Goal: Transaction & Acquisition: Purchase product/service

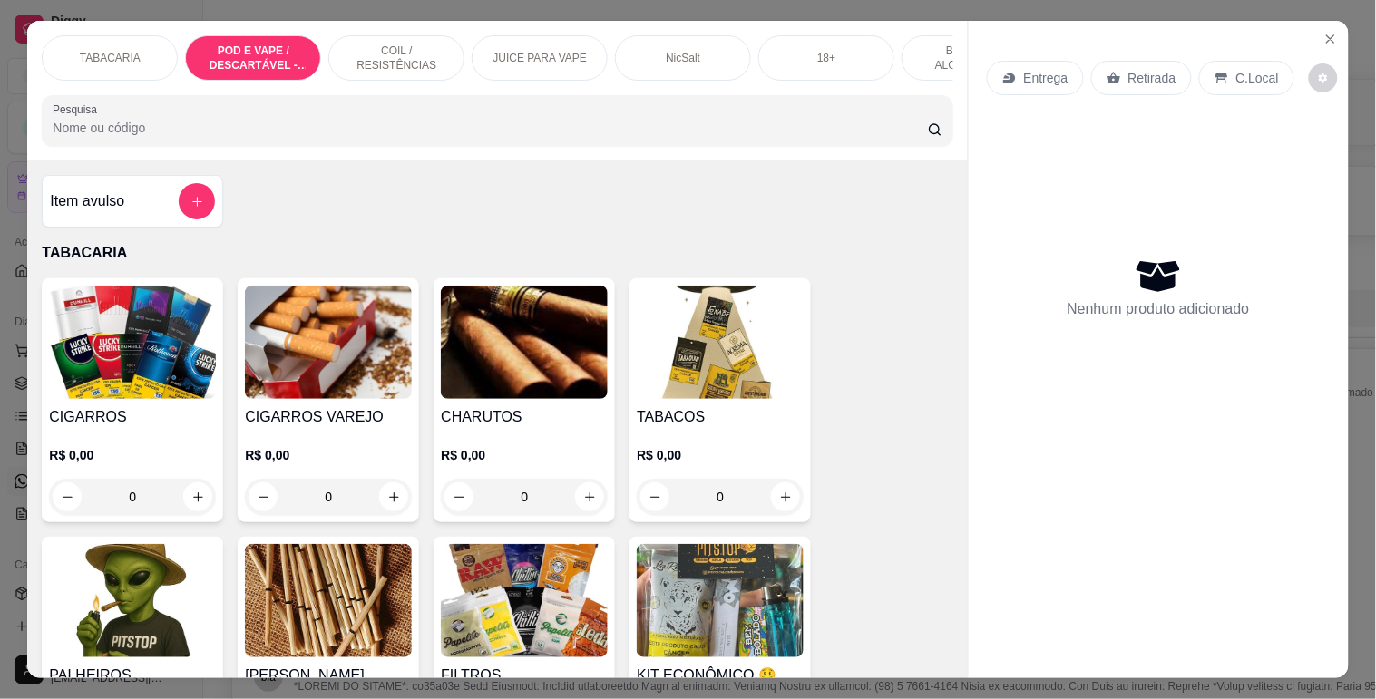
click at [287, 49] on p "POD E VAPE / DESCARTÁVEL - RECARREGAVEL" at bounding box center [252, 58] width 105 height 29
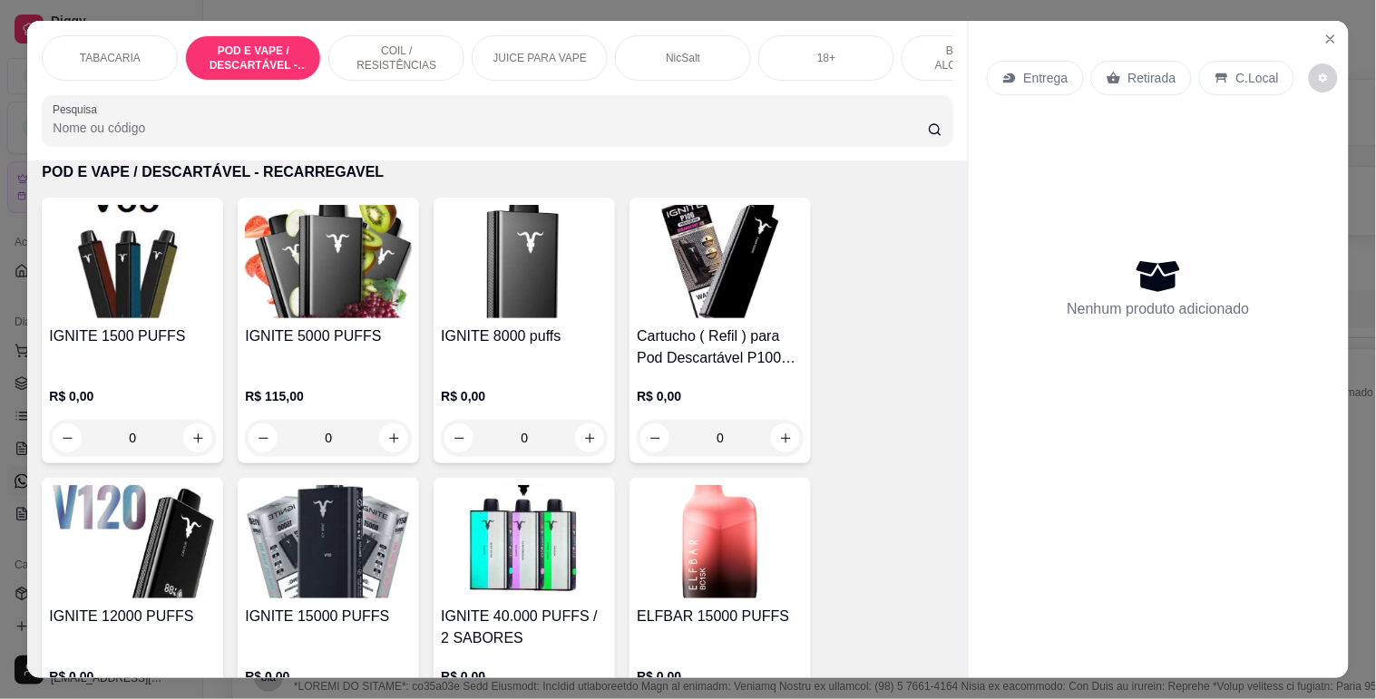
scroll to position [44, 0]
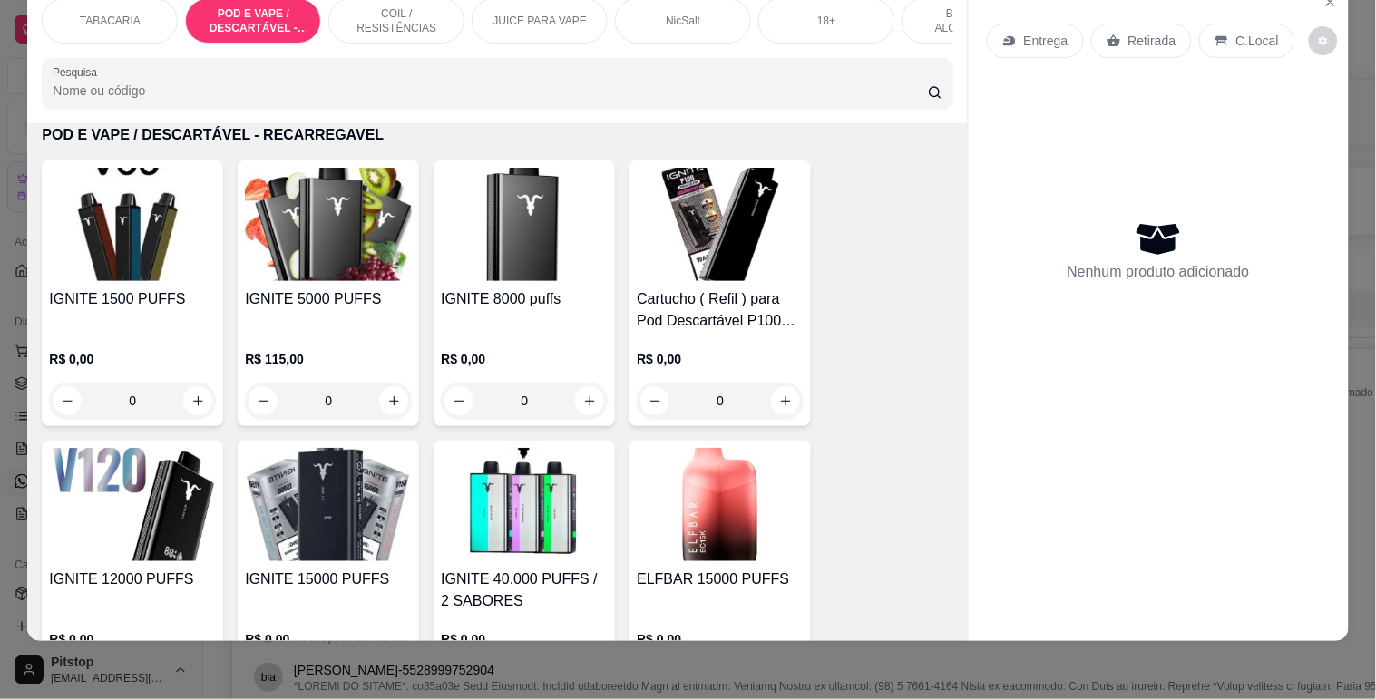
click at [337, 298] on h4 "IGNITE 5000 PUFFS" at bounding box center [328, 299] width 167 height 22
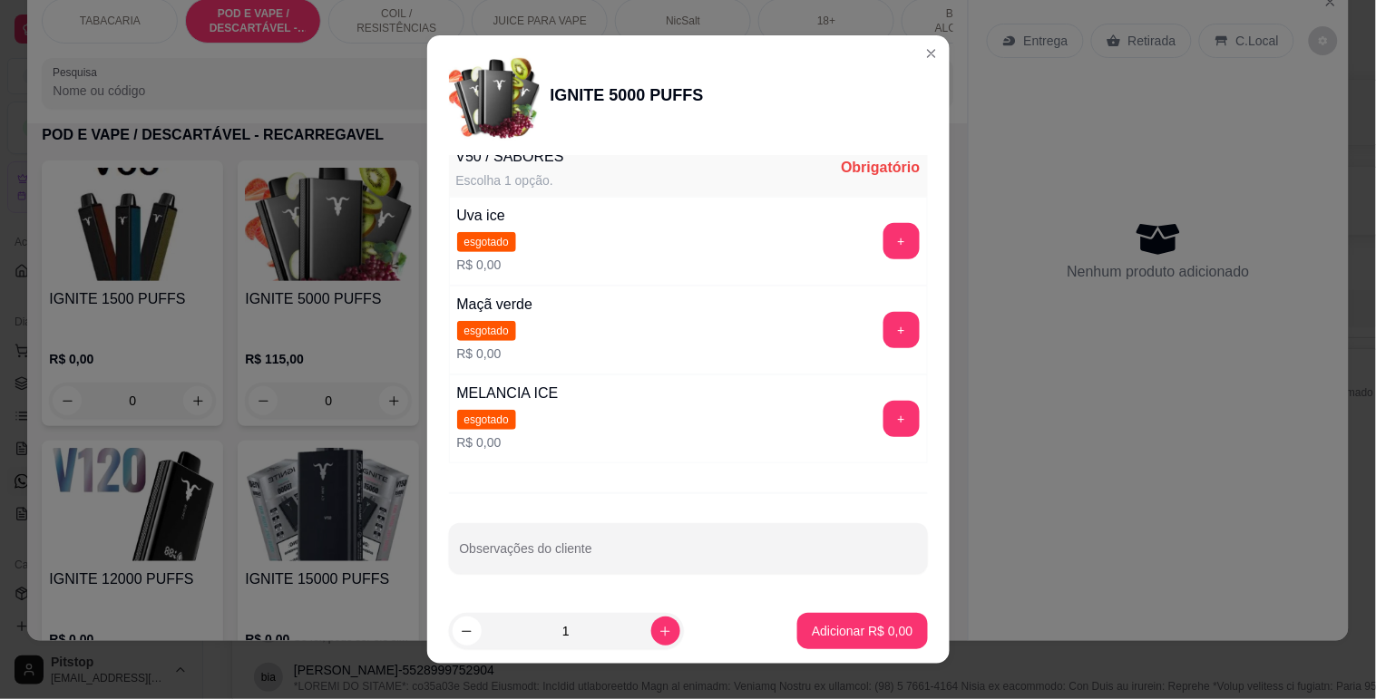
scroll to position [0, 0]
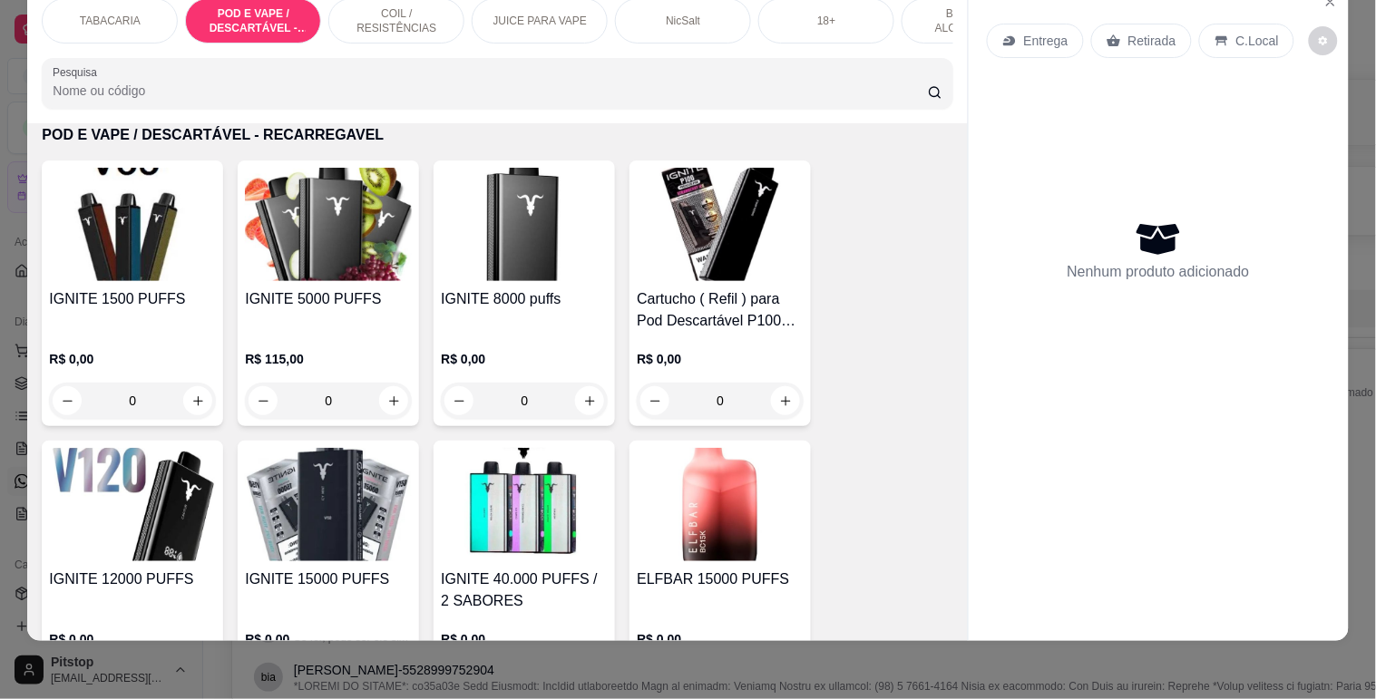
click at [681, 293] on h4 "Cartucho ( Refil ) para Pod Descartável P100 Pró – Ignite – 10.000 Puffs" at bounding box center [720, 310] width 167 height 44
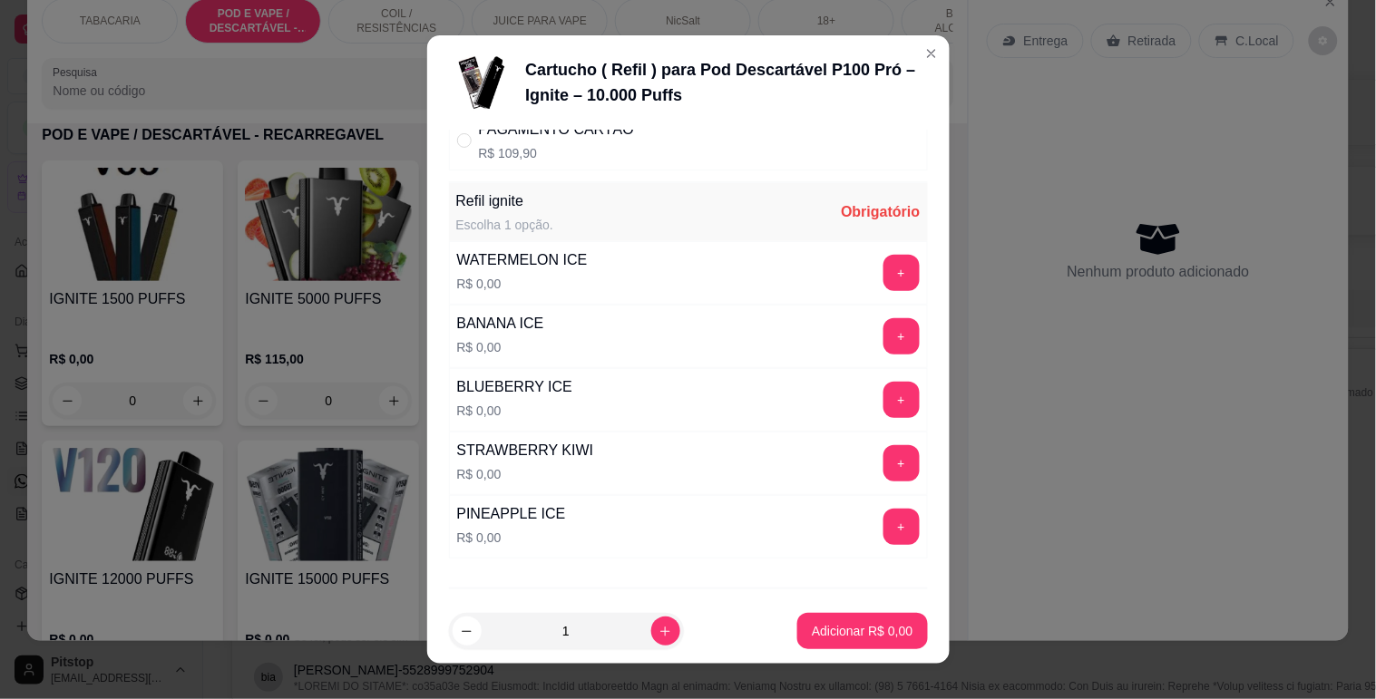
scroll to position [201, 0]
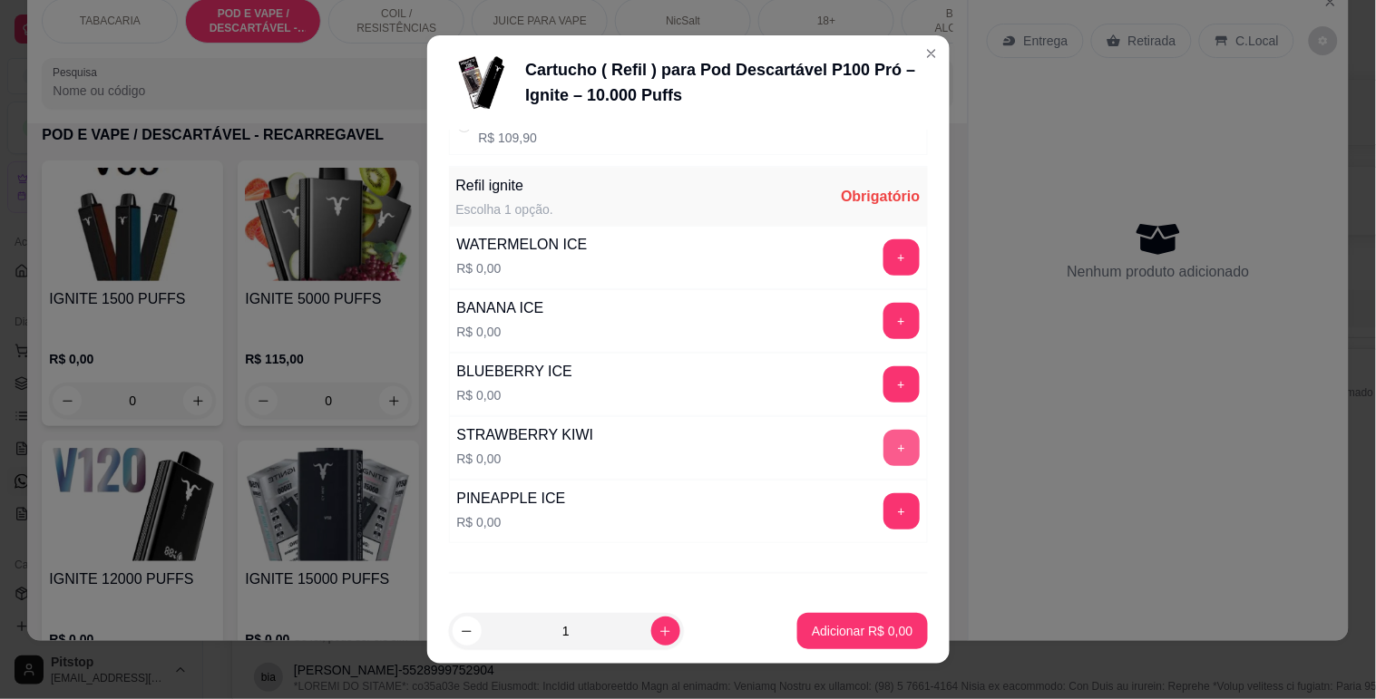
click at [884, 437] on button "+" at bounding box center [902, 448] width 36 height 36
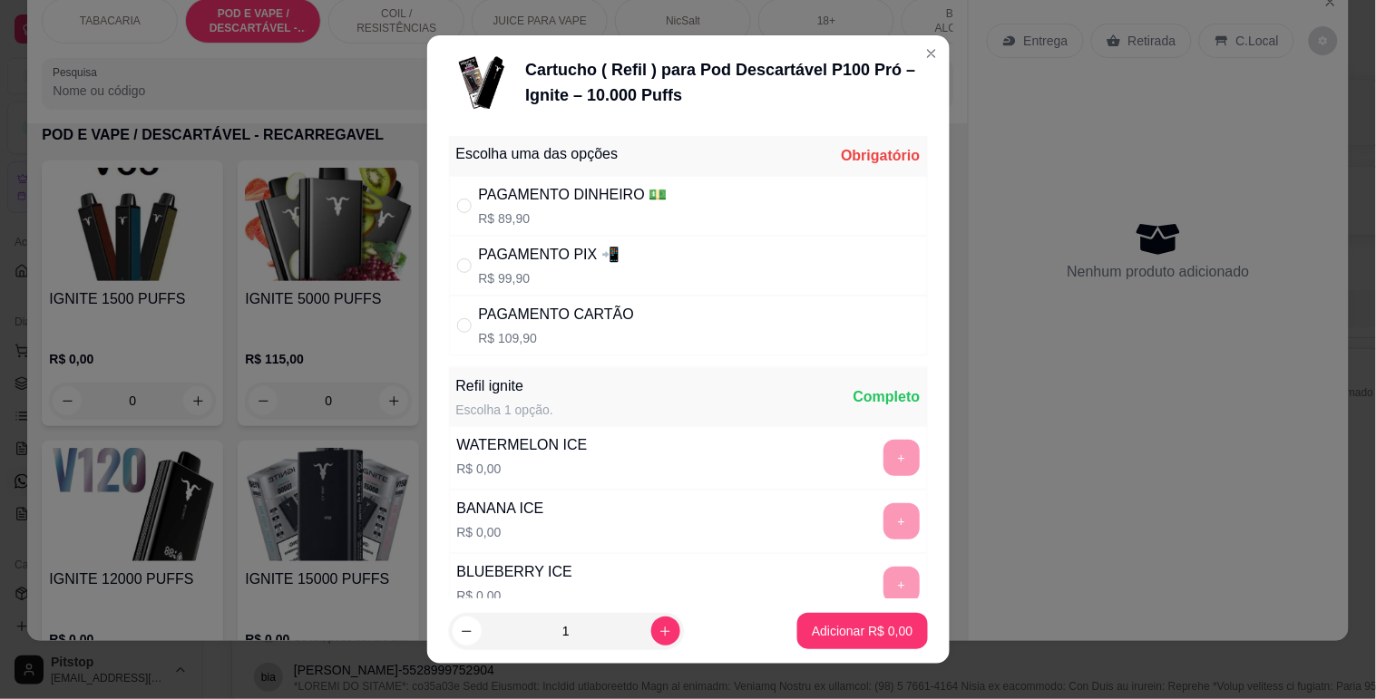
scroll to position [0, 0]
click at [638, 269] on div "PAGAMENTO PIX 📲 R$ 99,90" at bounding box center [688, 267] width 479 height 60
radio input "true"
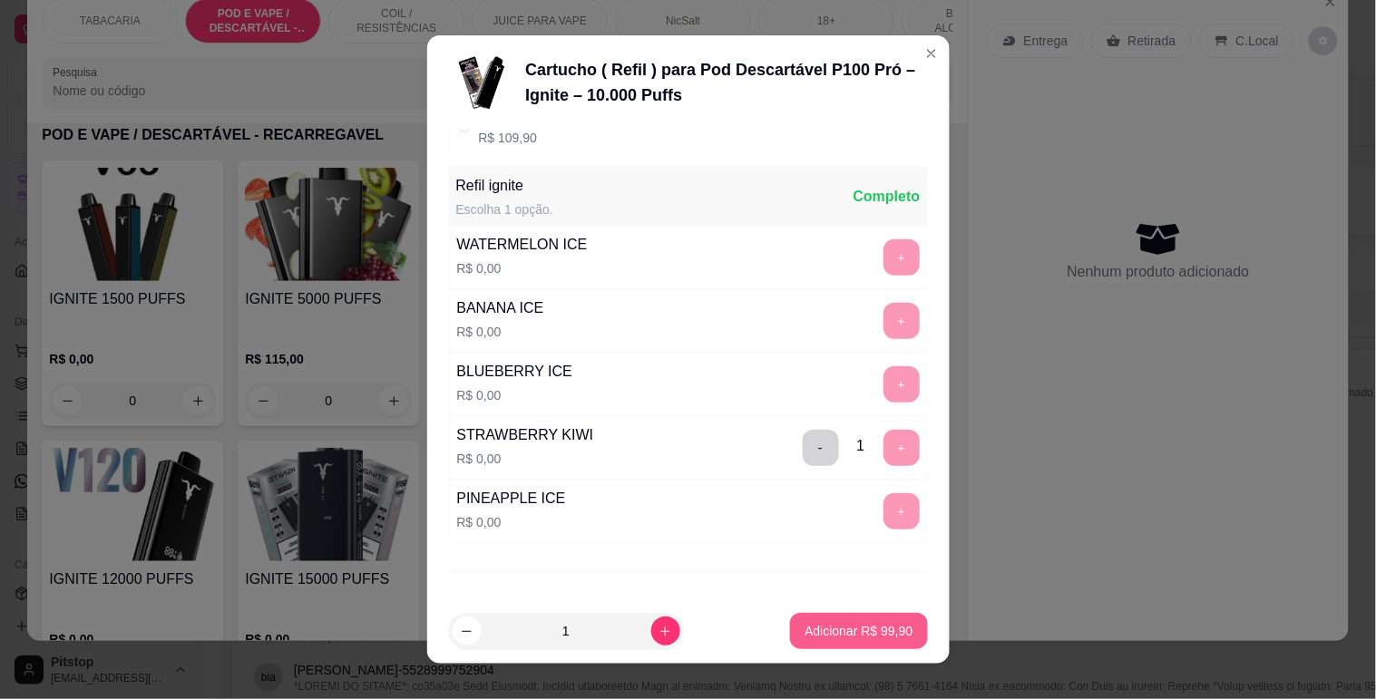
click at [836, 621] on button "Adicionar R$ 99,90" at bounding box center [858, 631] width 137 height 36
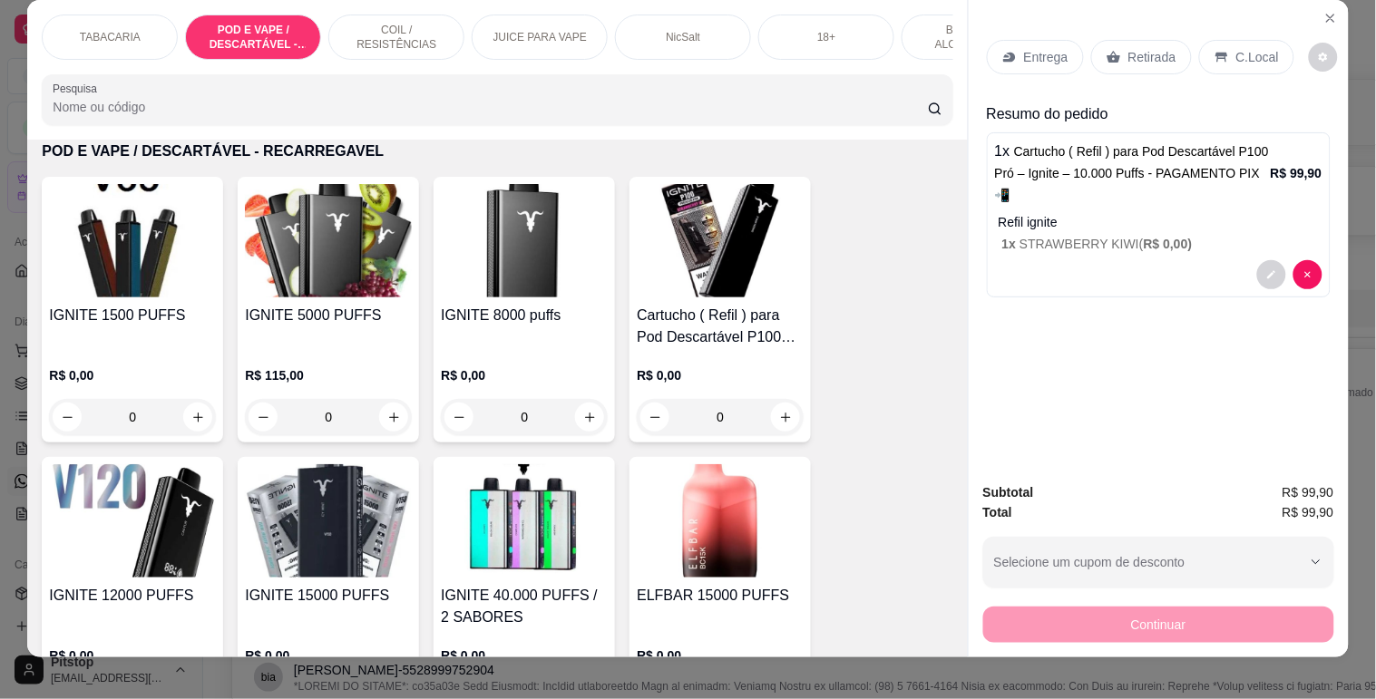
scroll to position [0, 0]
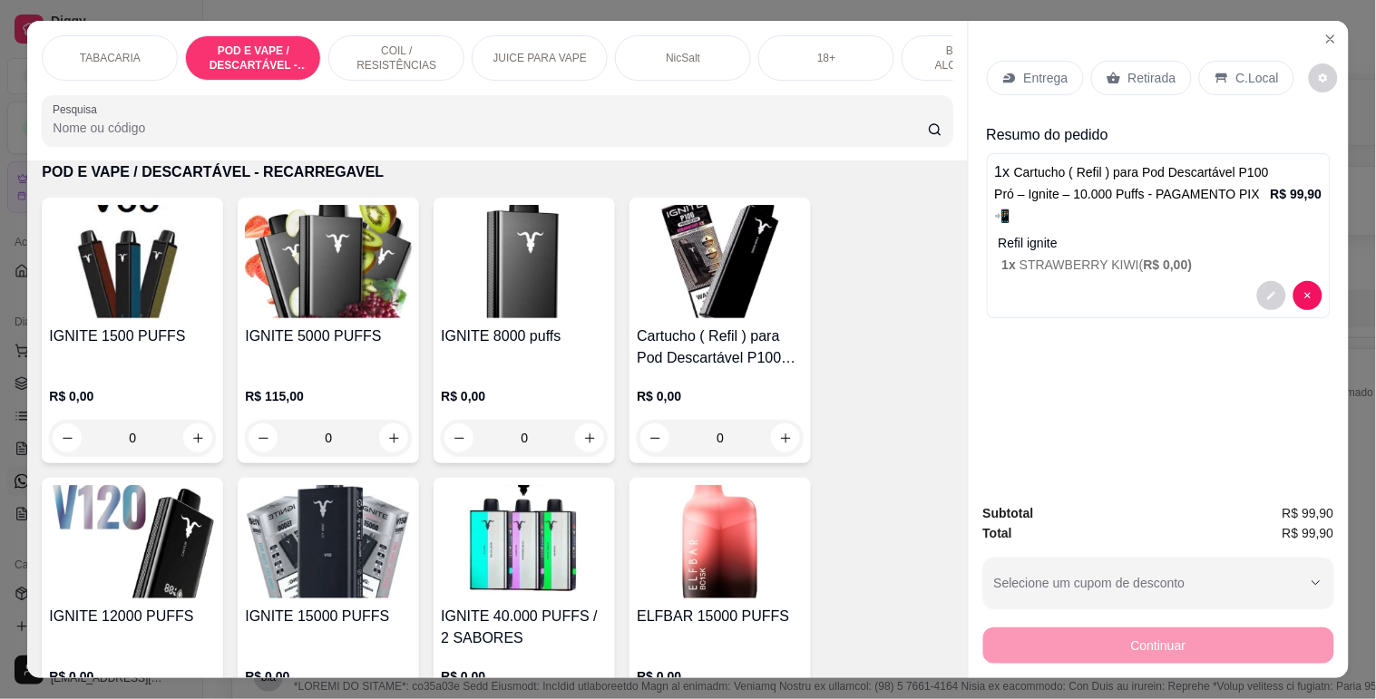
click at [1246, 69] on p "C.Local" at bounding box center [1258, 78] width 43 height 18
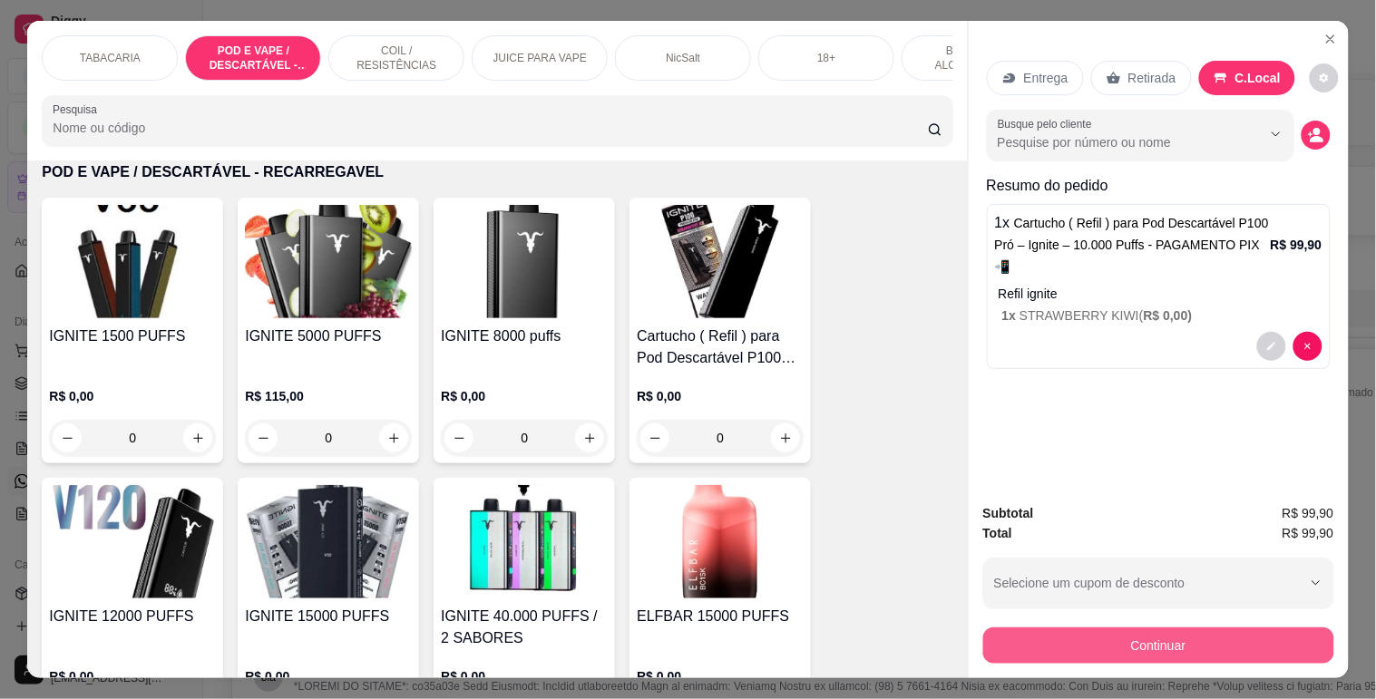
click at [1058, 640] on button "Continuar" at bounding box center [1158, 646] width 351 height 36
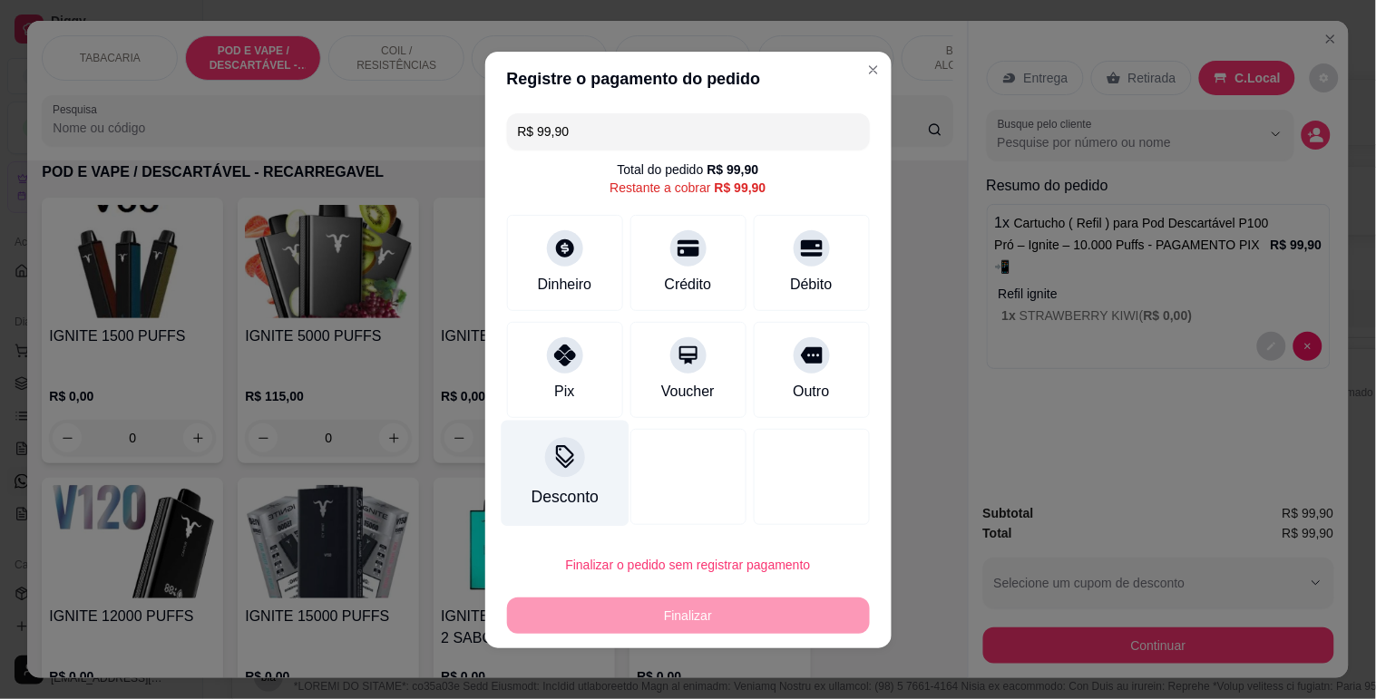
drag, startPoint x: 573, startPoint y: 367, endPoint x: 606, endPoint y: 418, distance: 61.2
click at [574, 366] on div "Pix" at bounding box center [565, 370] width 116 height 96
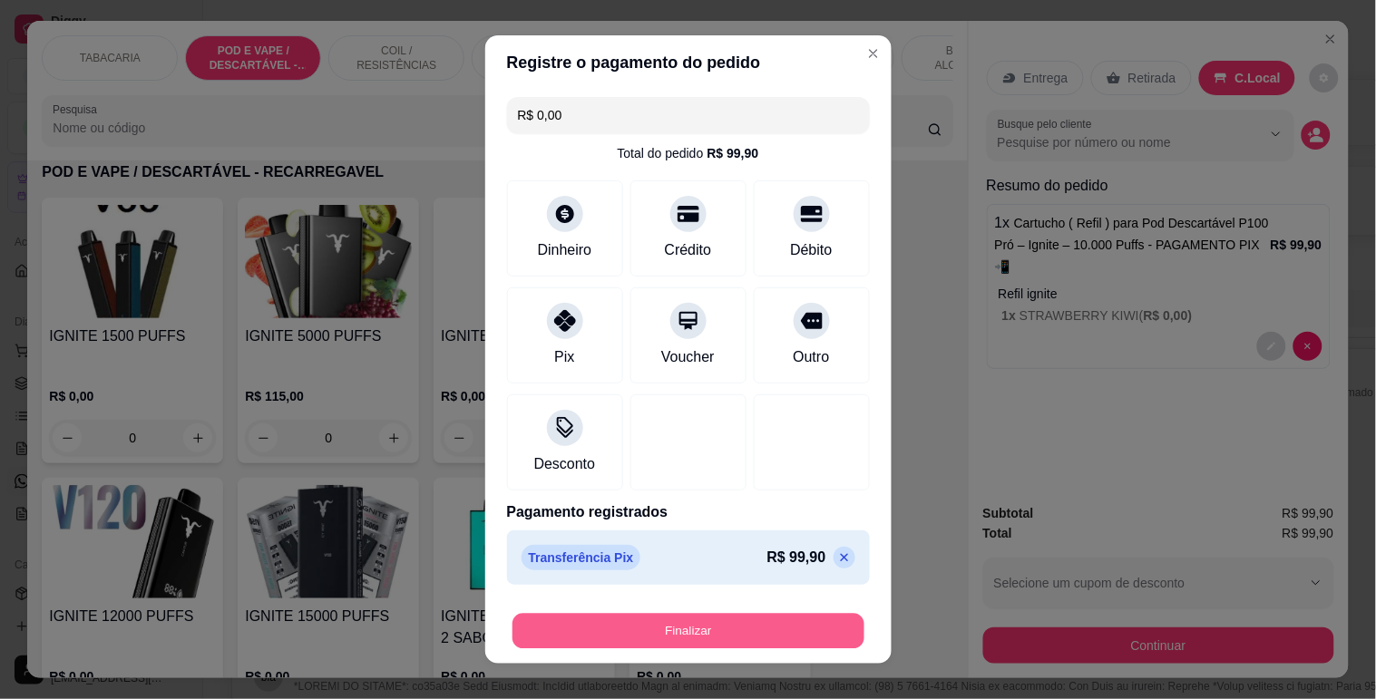
click at [679, 628] on button "Finalizar" at bounding box center [689, 631] width 352 height 35
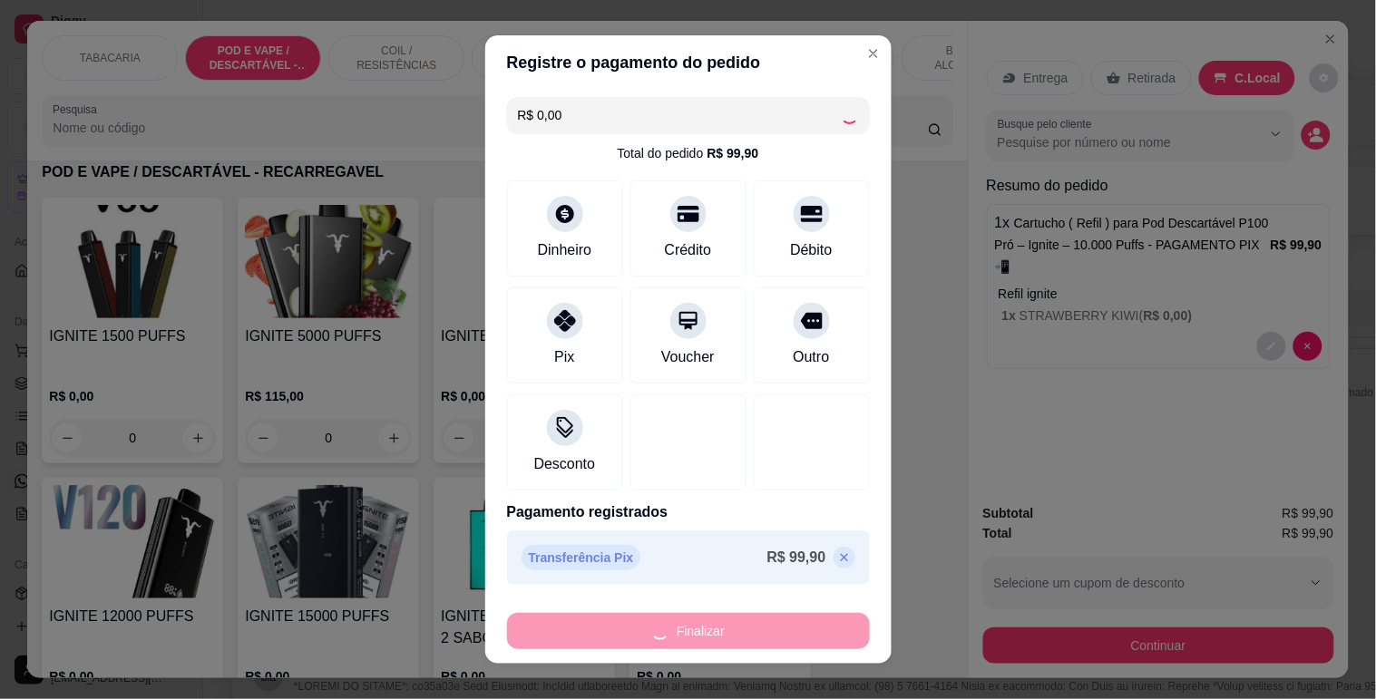
type input "-R$ 99,90"
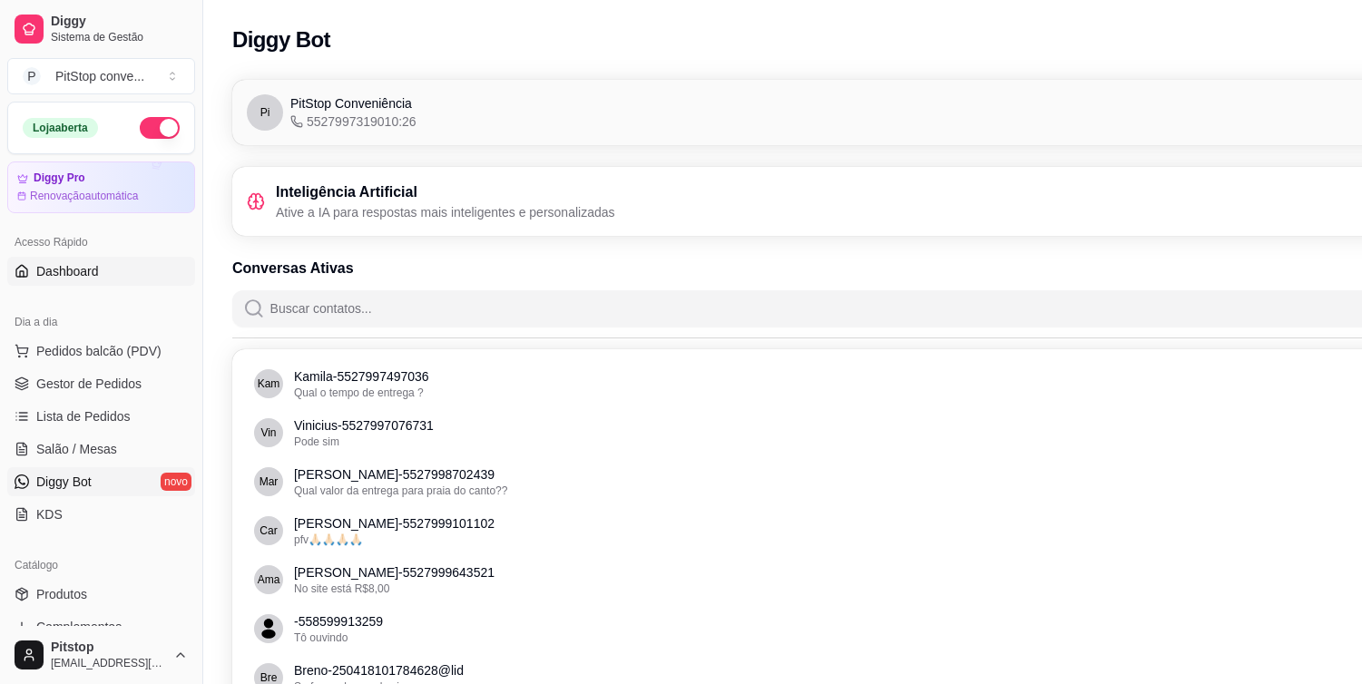
click at [104, 268] on link "Dashboard" at bounding box center [101, 271] width 188 height 29
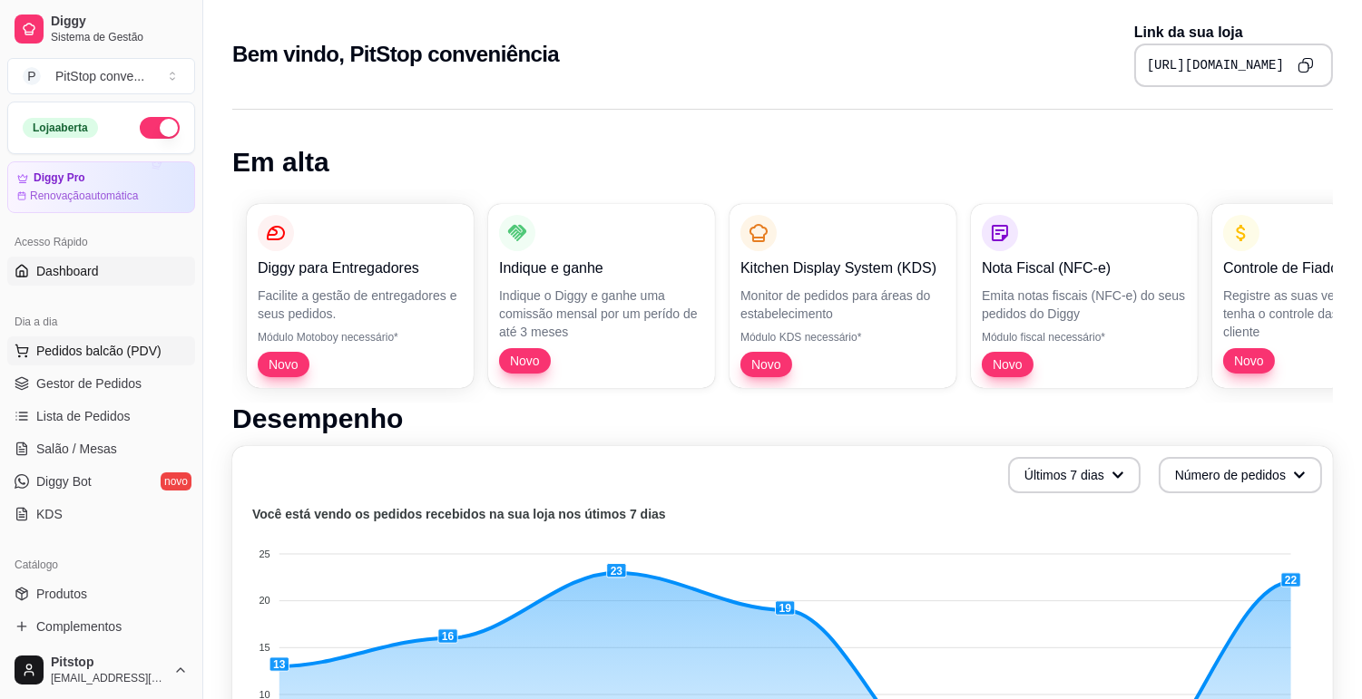
click at [104, 343] on span "Pedidos balcão (PDV)" at bounding box center [98, 351] width 125 height 18
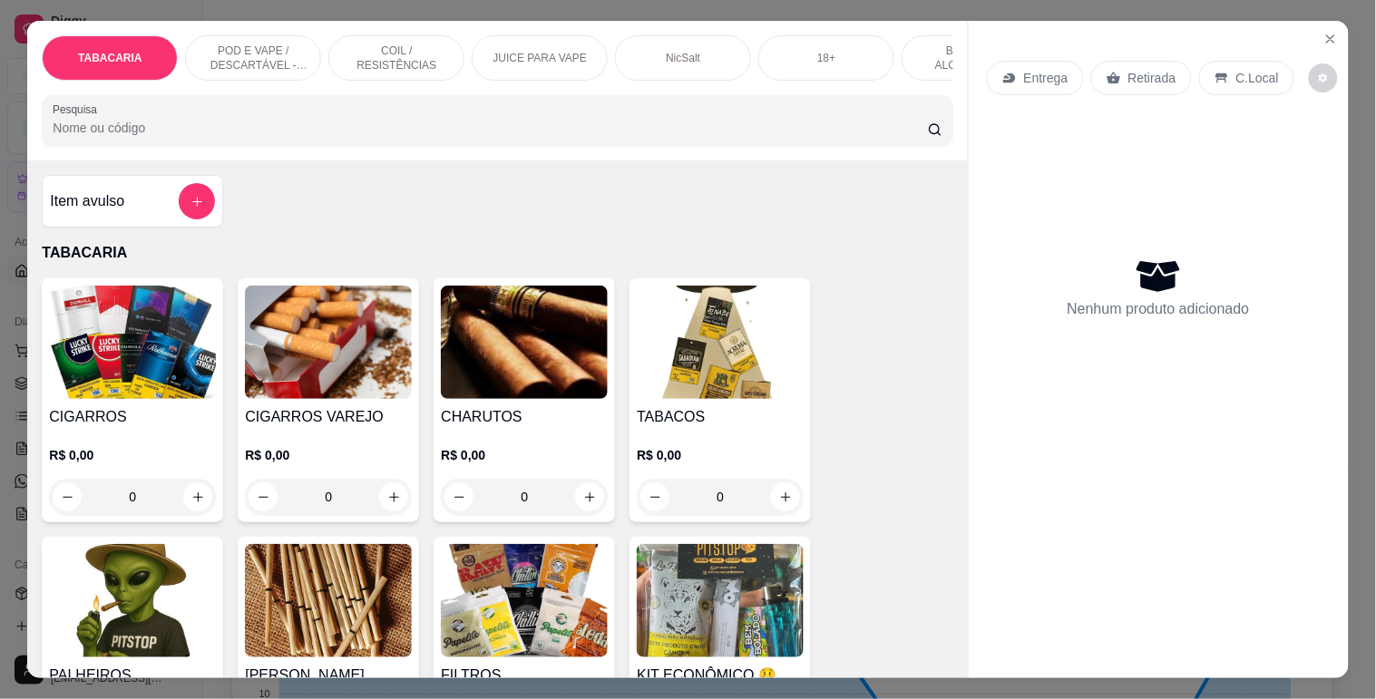
click at [306, 42] on div "POD E VAPE / DESCARTÁVEL - RECARREGAVEL" at bounding box center [253, 57] width 136 height 45
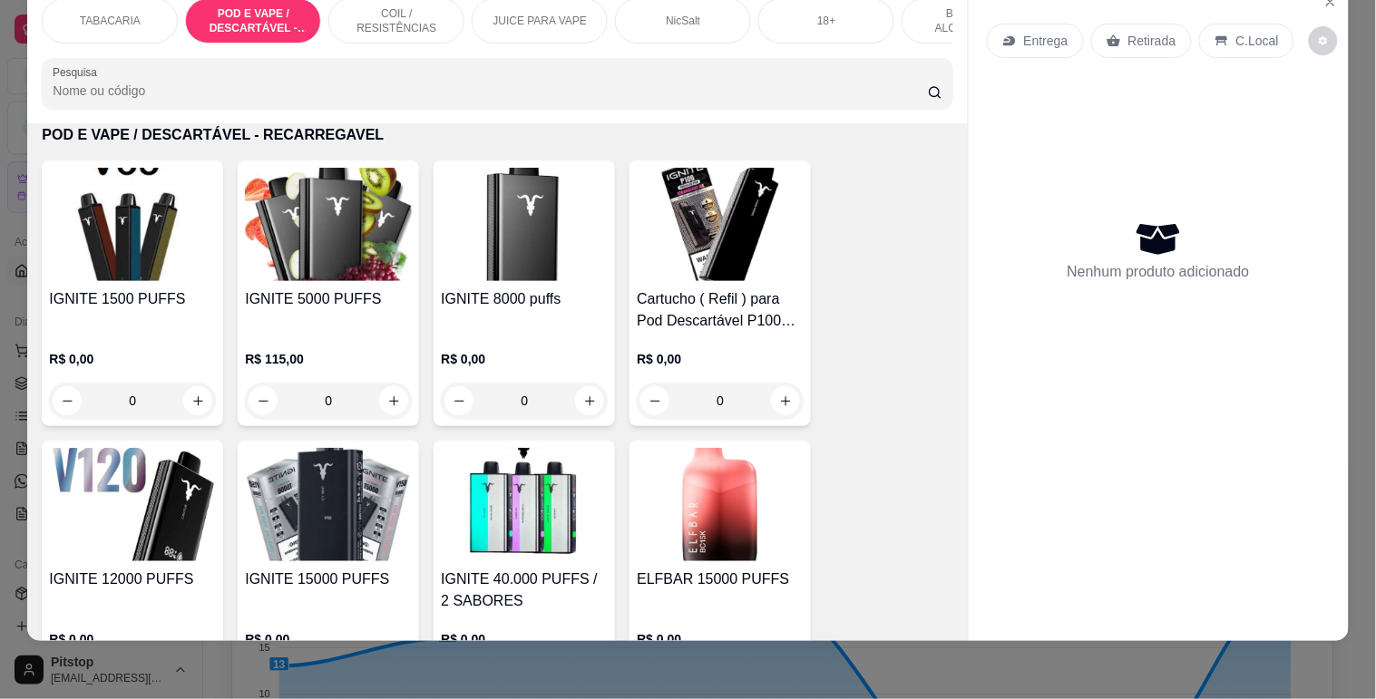
click at [517, 295] on h4 "IGNITE 8000 puffs" at bounding box center [524, 299] width 167 height 22
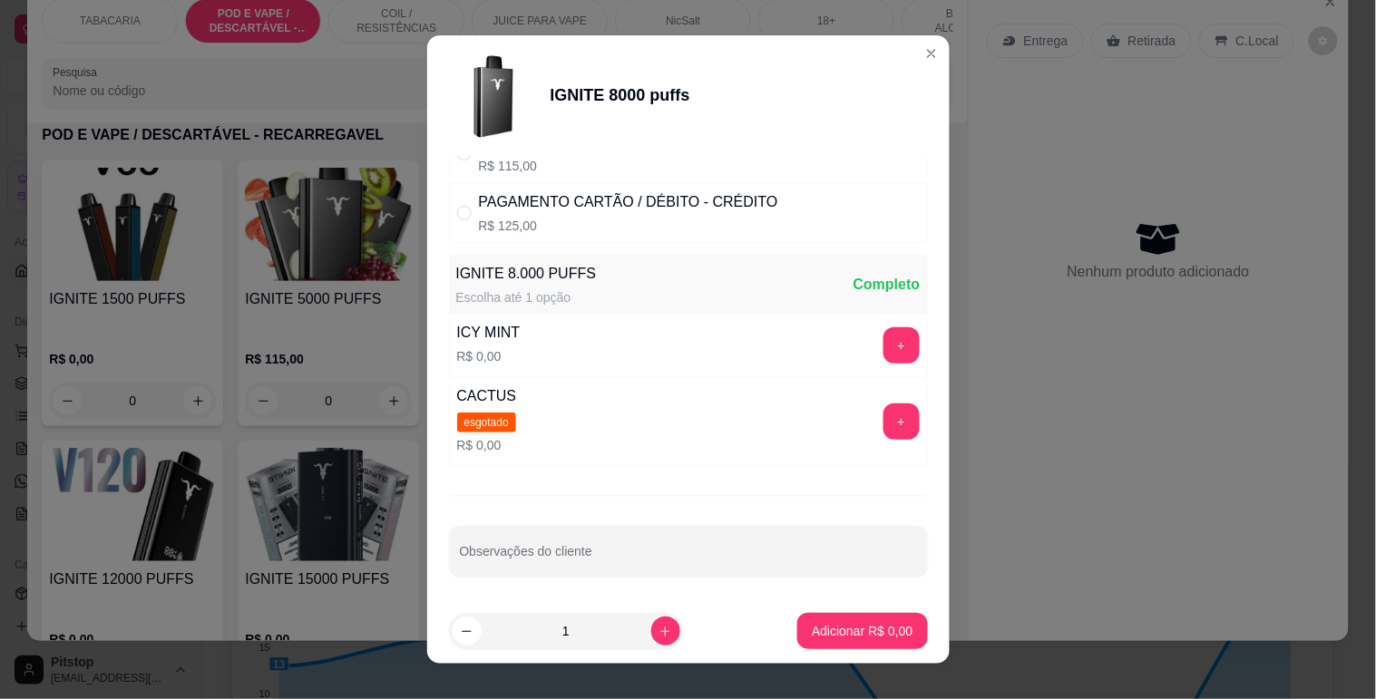
scroll to position [142, 0]
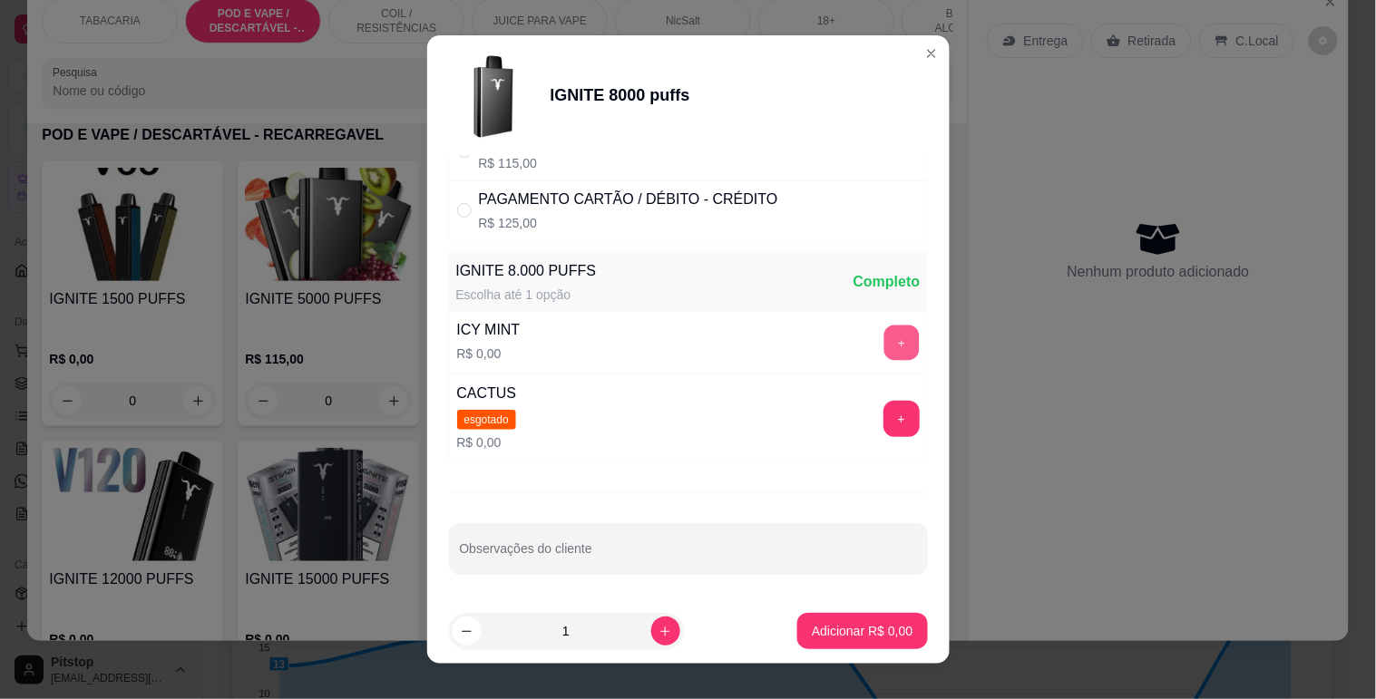
click at [884, 339] on button "+" at bounding box center [901, 342] width 35 height 35
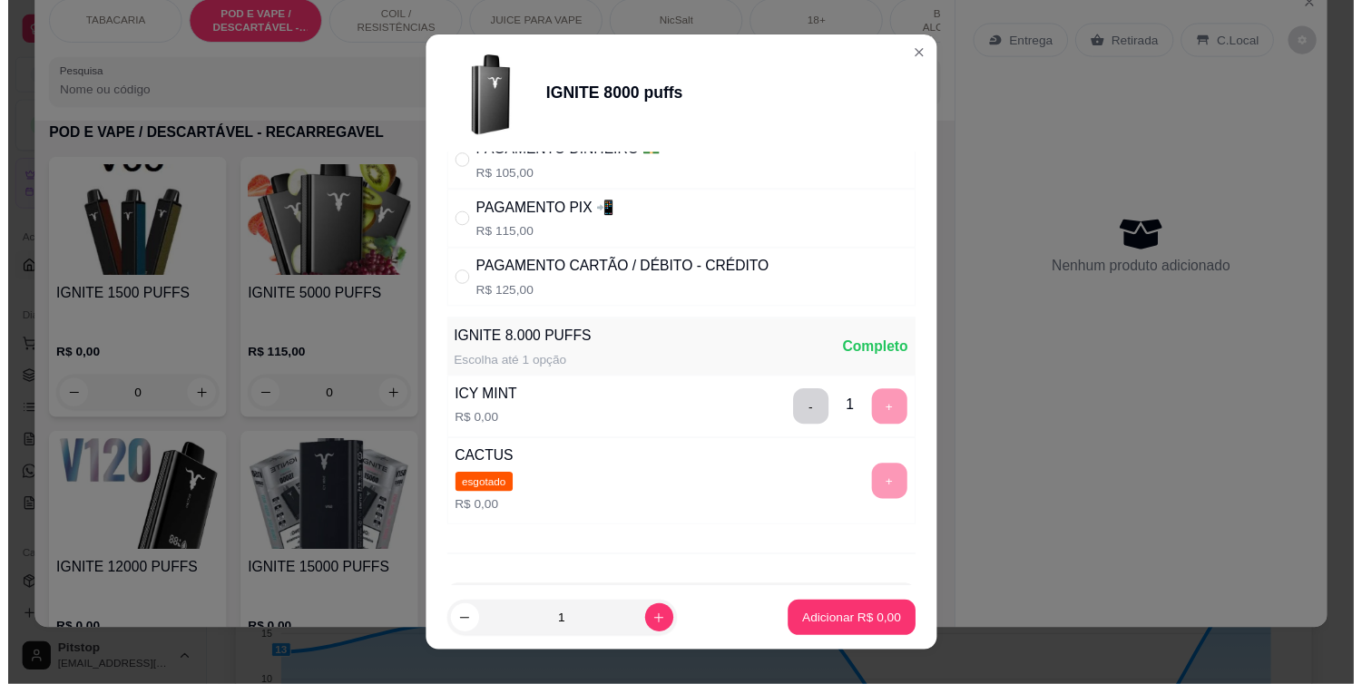
scroll to position [0, 0]
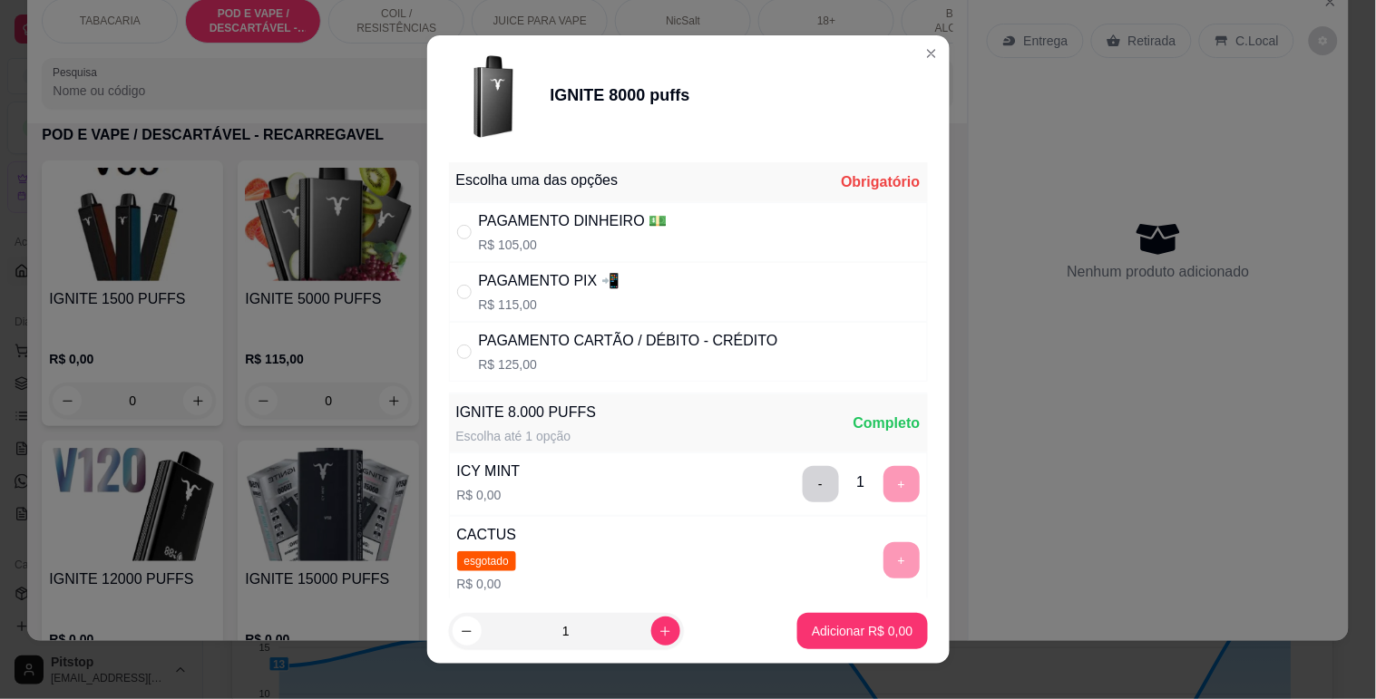
click at [558, 315] on div "PAGAMENTO PIX 📲 R$ 115,00" at bounding box center [688, 292] width 479 height 60
radio input "true"
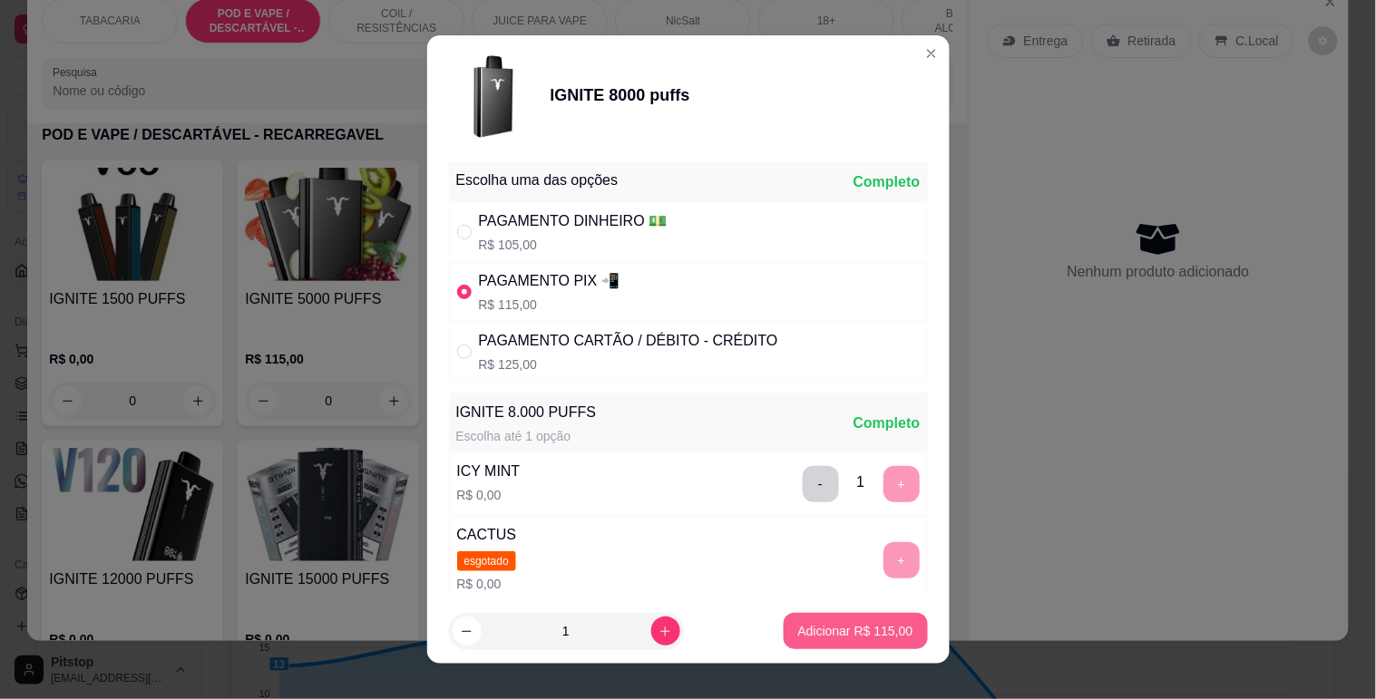
click at [835, 624] on p "Adicionar R$ 115,00" at bounding box center [855, 631] width 115 height 18
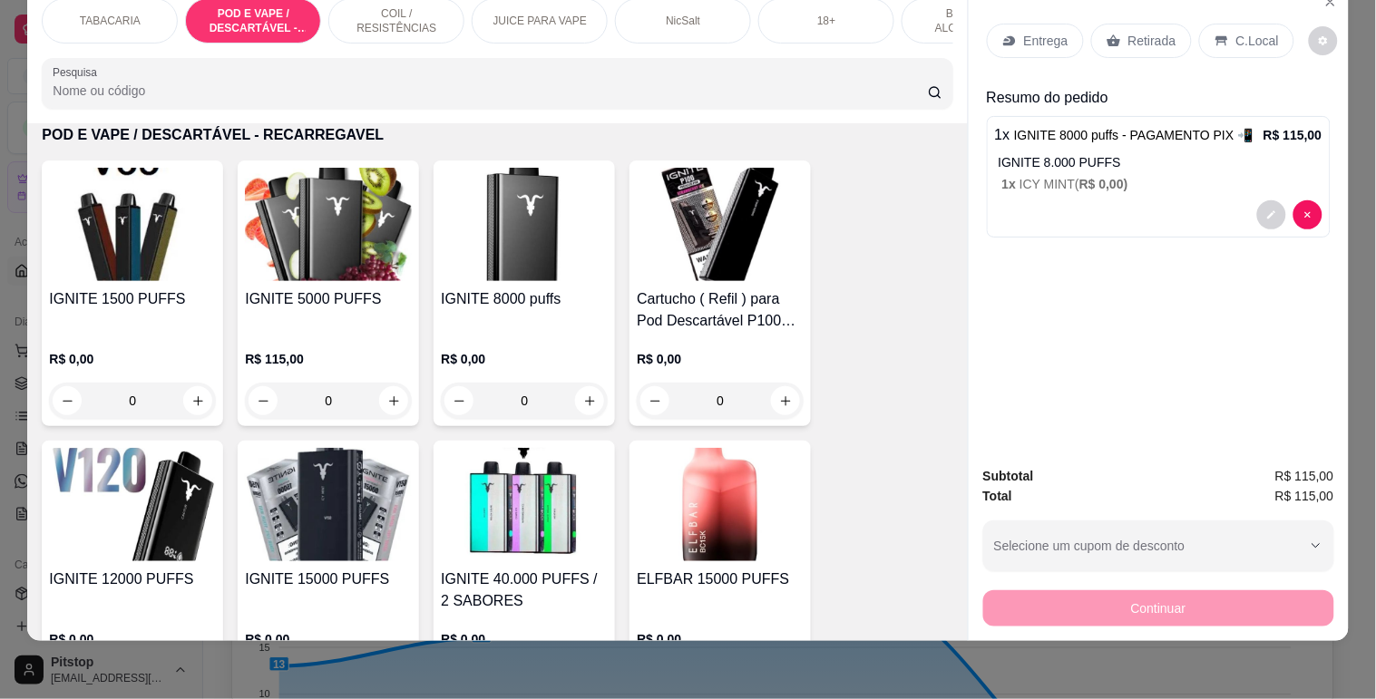
click at [1237, 32] on p "C.Local" at bounding box center [1258, 41] width 43 height 18
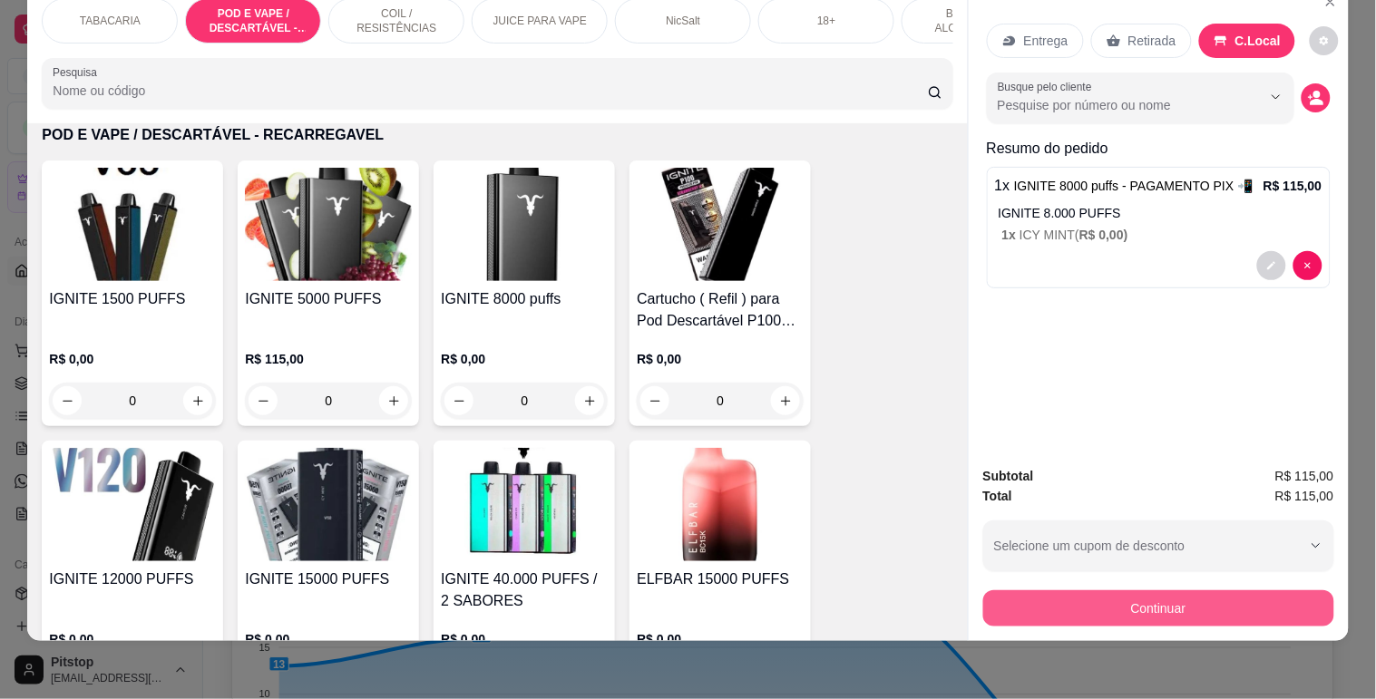
click at [1162, 599] on button "Continuar" at bounding box center [1158, 609] width 351 height 36
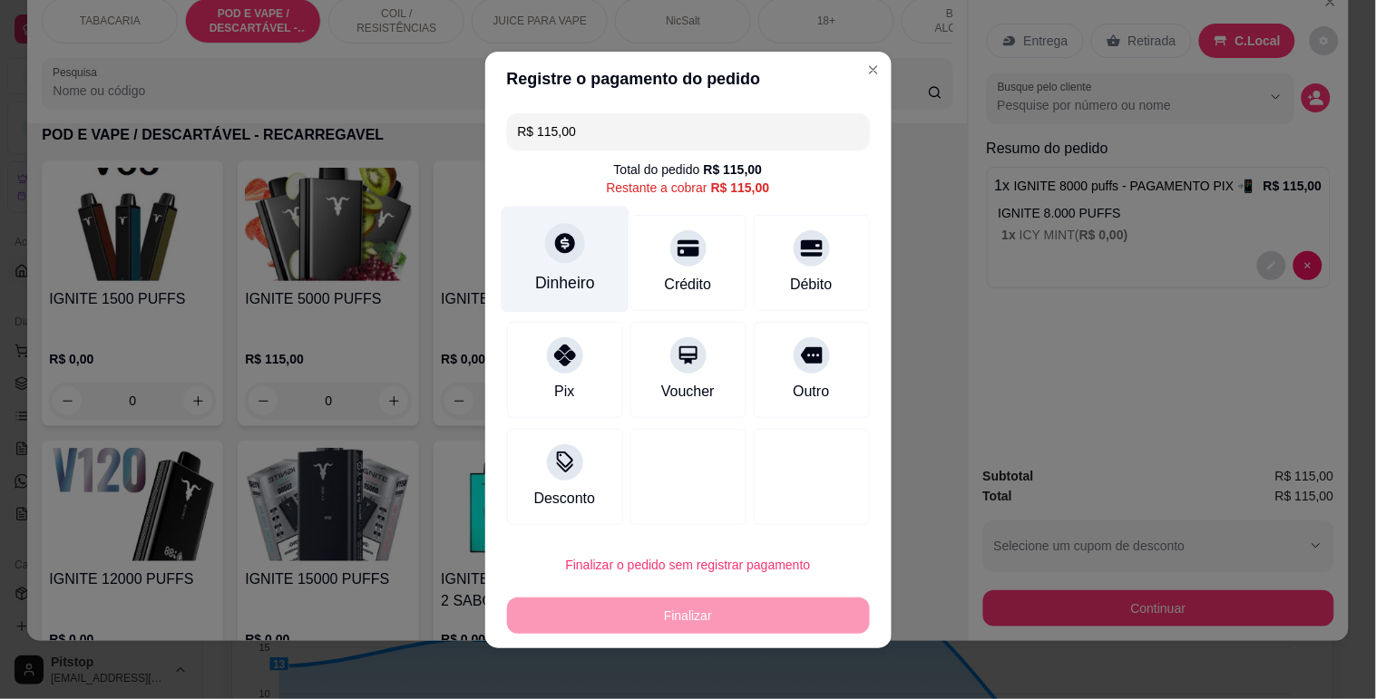
click at [545, 259] on div at bounding box center [565, 243] width 40 height 40
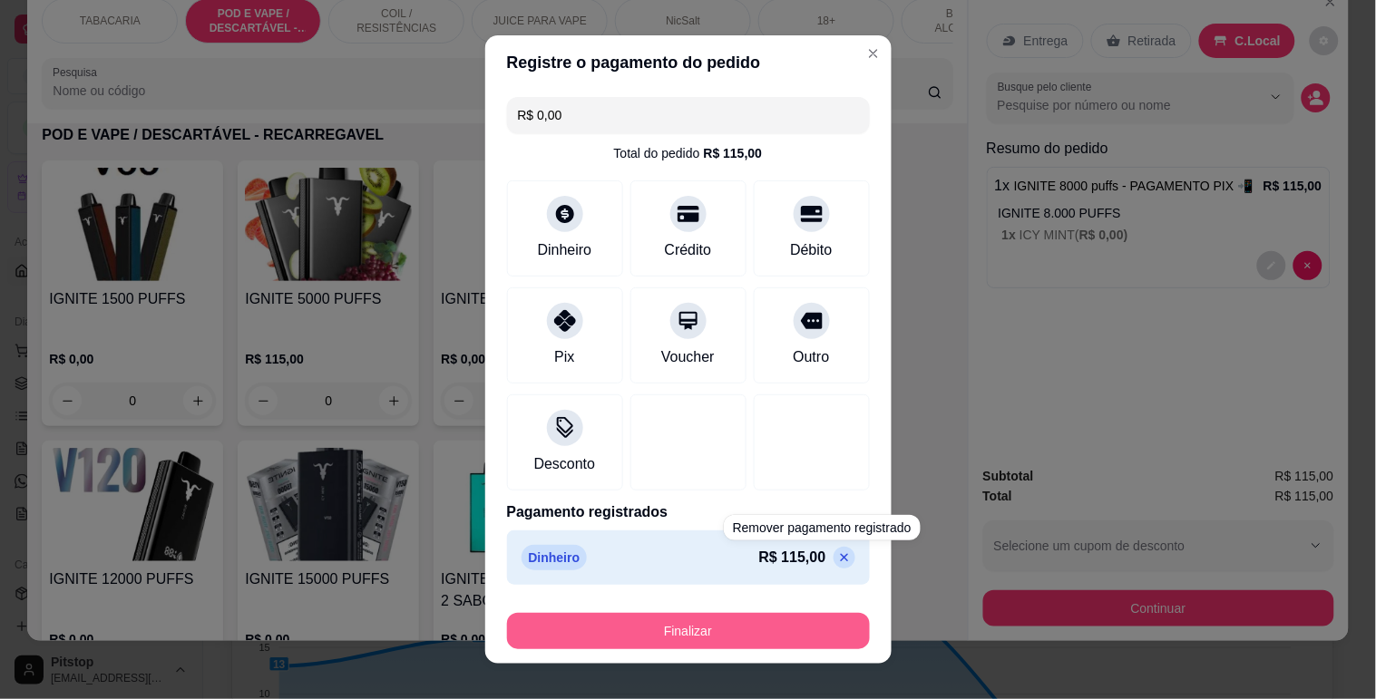
click at [732, 631] on button "Finalizar" at bounding box center [688, 631] width 363 height 36
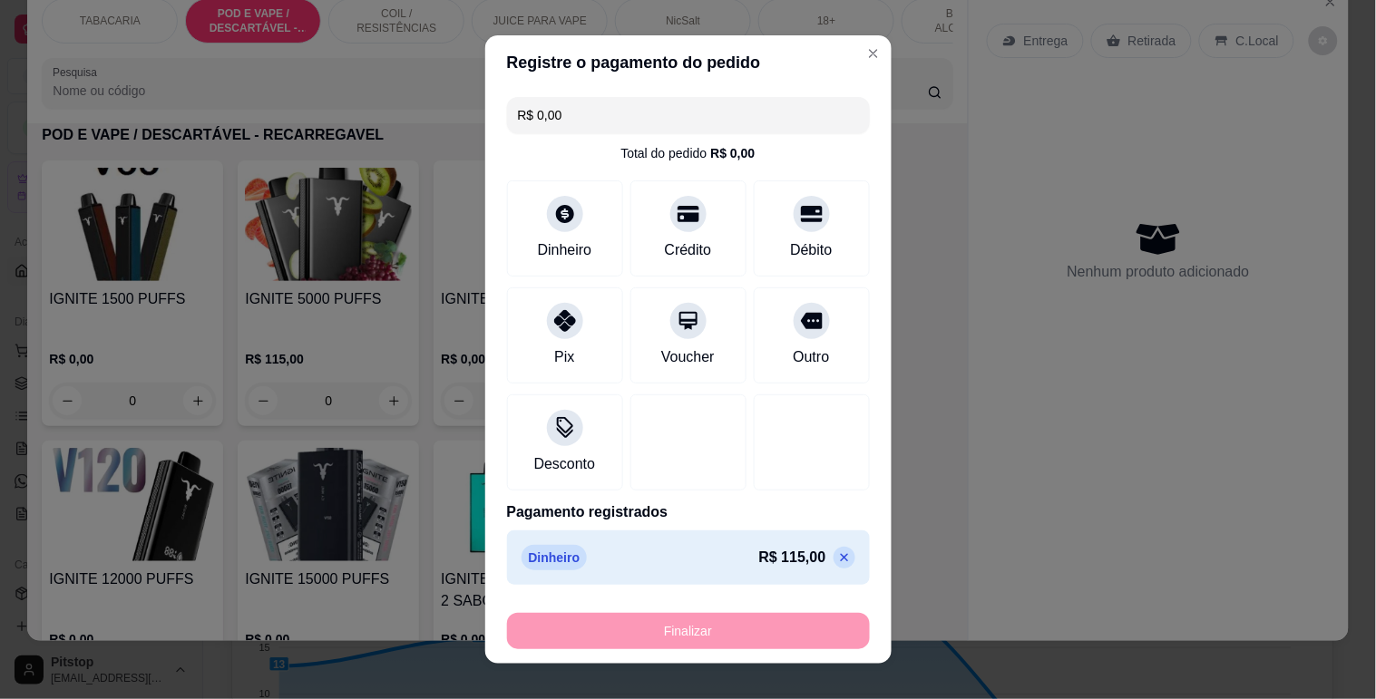
type input "-R$ 115,00"
